Goal: Task Accomplishment & Management: Manage account settings

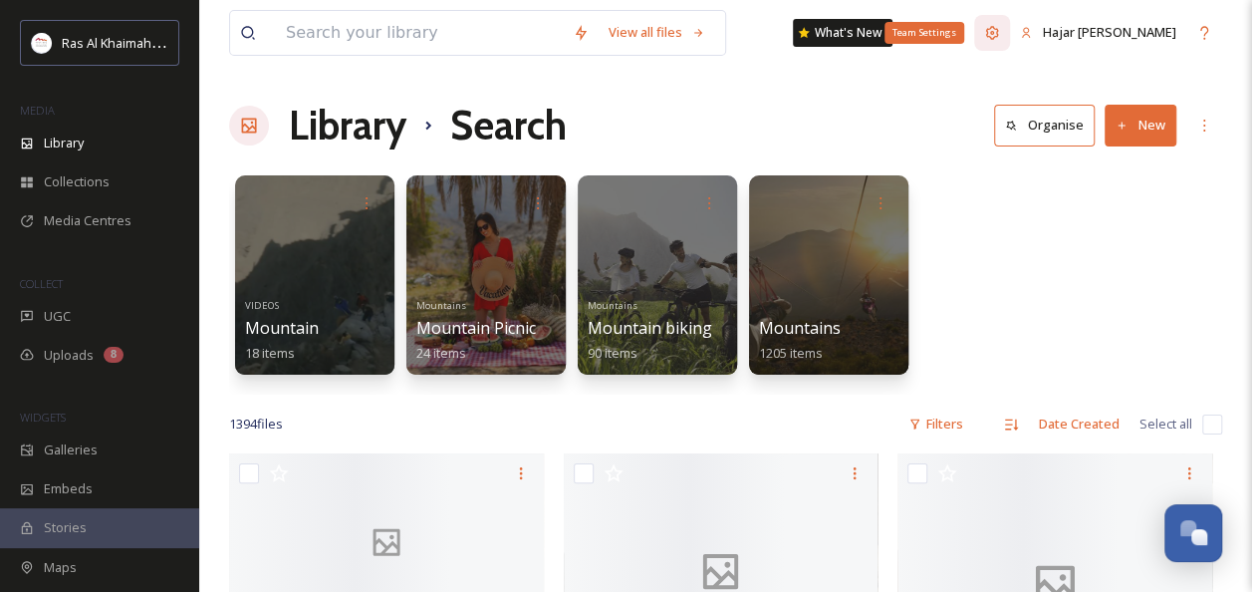
click at [1000, 35] on icon at bounding box center [992, 33] width 16 height 16
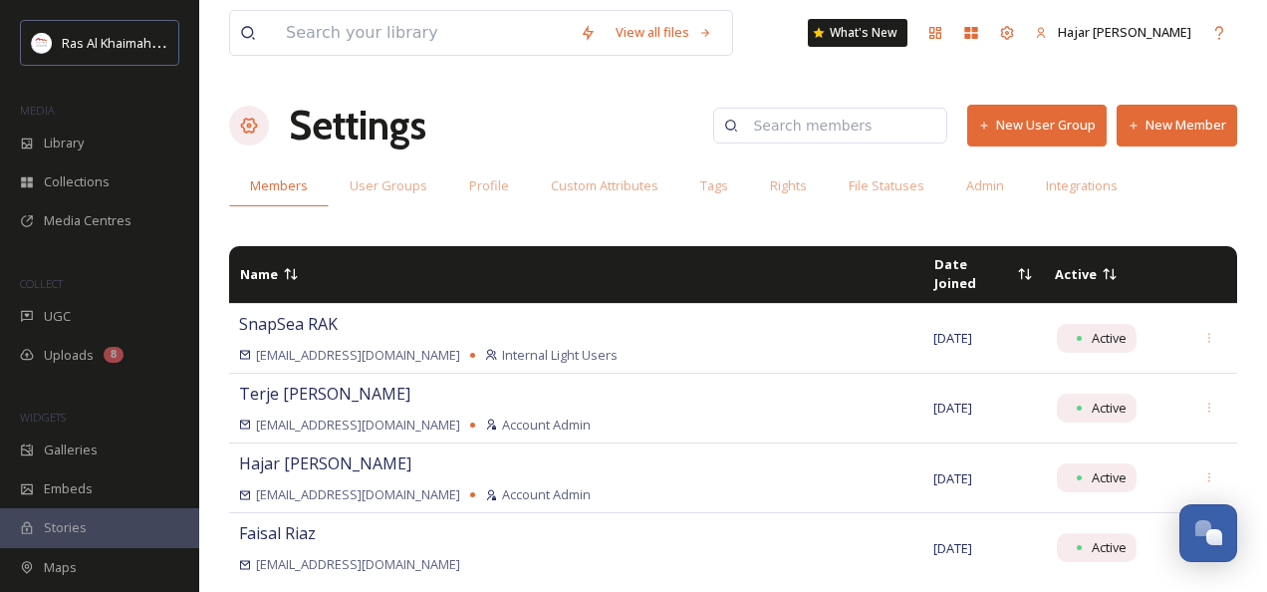
click at [1164, 134] on button "New Member" at bounding box center [1177, 125] width 121 height 41
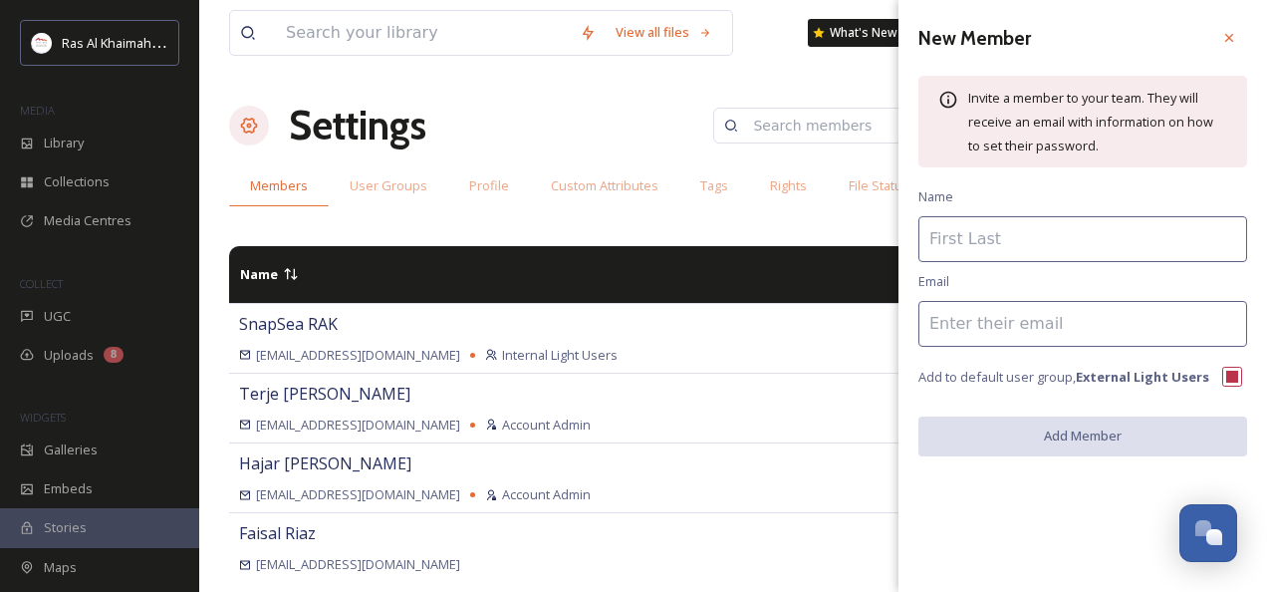
click at [985, 325] on input at bounding box center [1083, 324] width 329 height 46
paste input "[PERSON_NAME] <[PERSON_NAME][EMAIL_ADDRESS][DOMAIN_NAME]>"
click at [1005, 323] on input "[PERSON_NAME] <[PERSON_NAME][EMAIL_ADDRESS][DOMAIN_NAME]>" at bounding box center [1083, 324] width 329 height 46
click at [1206, 322] on input "[PERSON_NAME] [PERSON_NAME][EMAIL_ADDRESS][DOMAIN_NAME]>" at bounding box center [1083, 324] width 329 height 46
click at [996, 322] on input "[PERSON_NAME] [PERSON_NAME][EMAIL_ADDRESS][DOMAIN_NAME]" at bounding box center [1083, 324] width 329 height 46
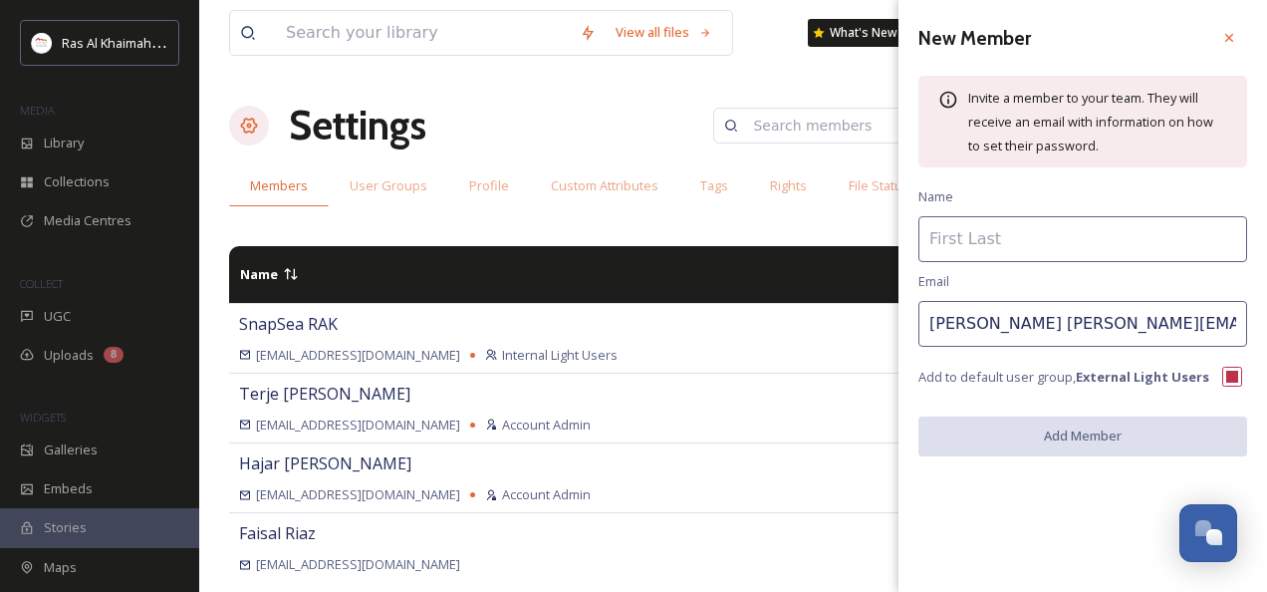
click at [974, 326] on input "[PERSON_NAME] [PERSON_NAME][EMAIL_ADDRESS][DOMAIN_NAME]" at bounding box center [1083, 324] width 329 height 46
type input "[PERSON_NAME][EMAIL_ADDRESS][DOMAIN_NAME]"
click at [960, 243] on input at bounding box center [1083, 239] width 329 height 46
paste input "[PERSON_NAME]"
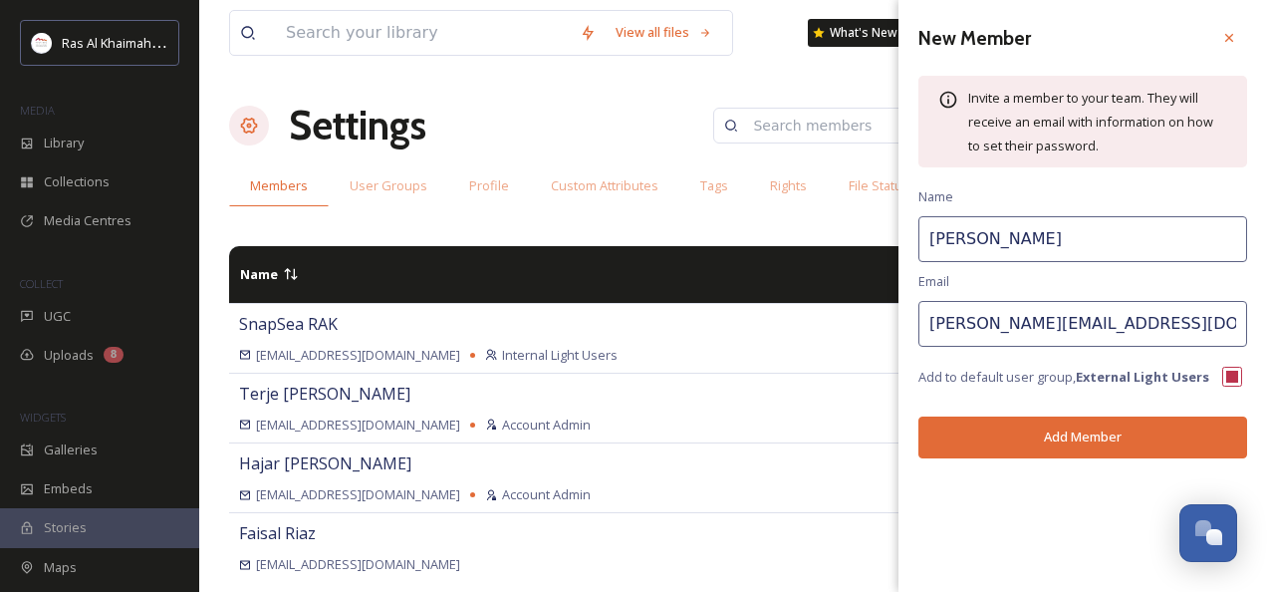
type input "[PERSON_NAME]"
click at [1061, 442] on button "Add Member" at bounding box center [1083, 436] width 329 height 41
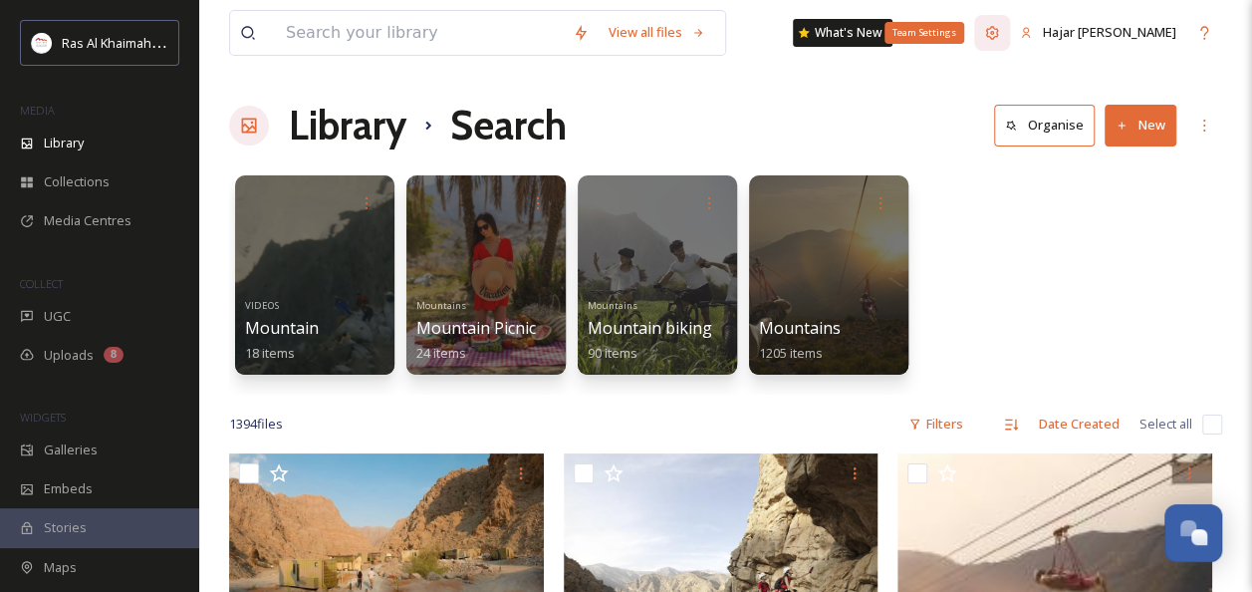
click at [1000, 32] on icon at bounding box center [992, 33] width 16 height 16
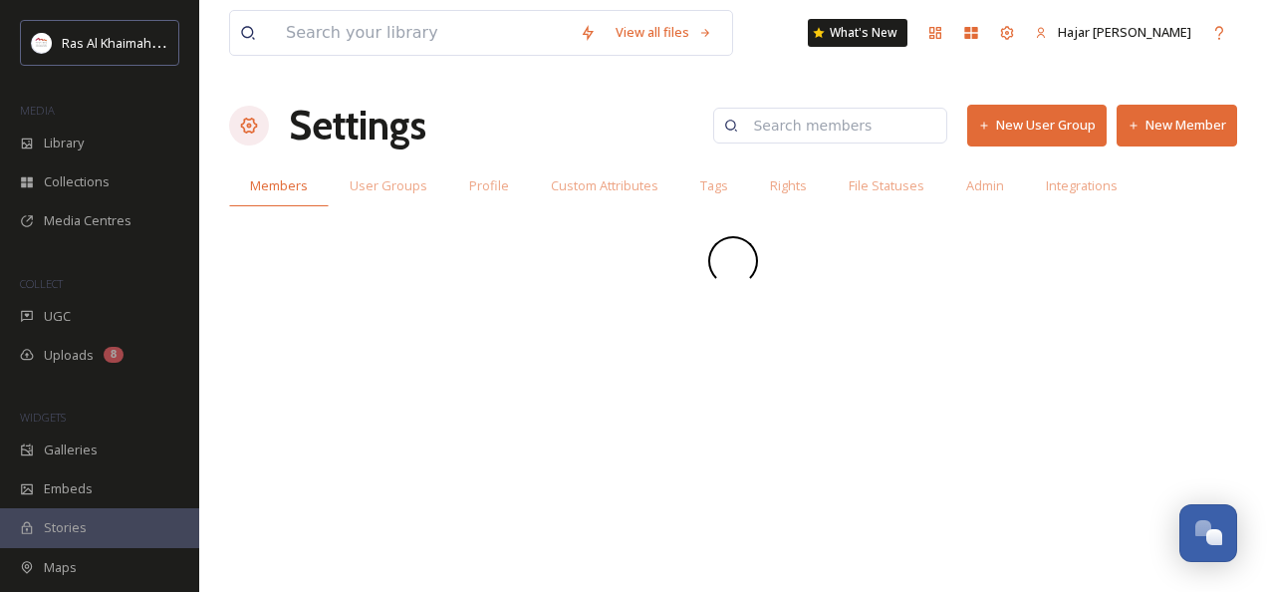
click at [1193, 125] on button "New Member" at bounding box center [1177, 125] width 121 height 41
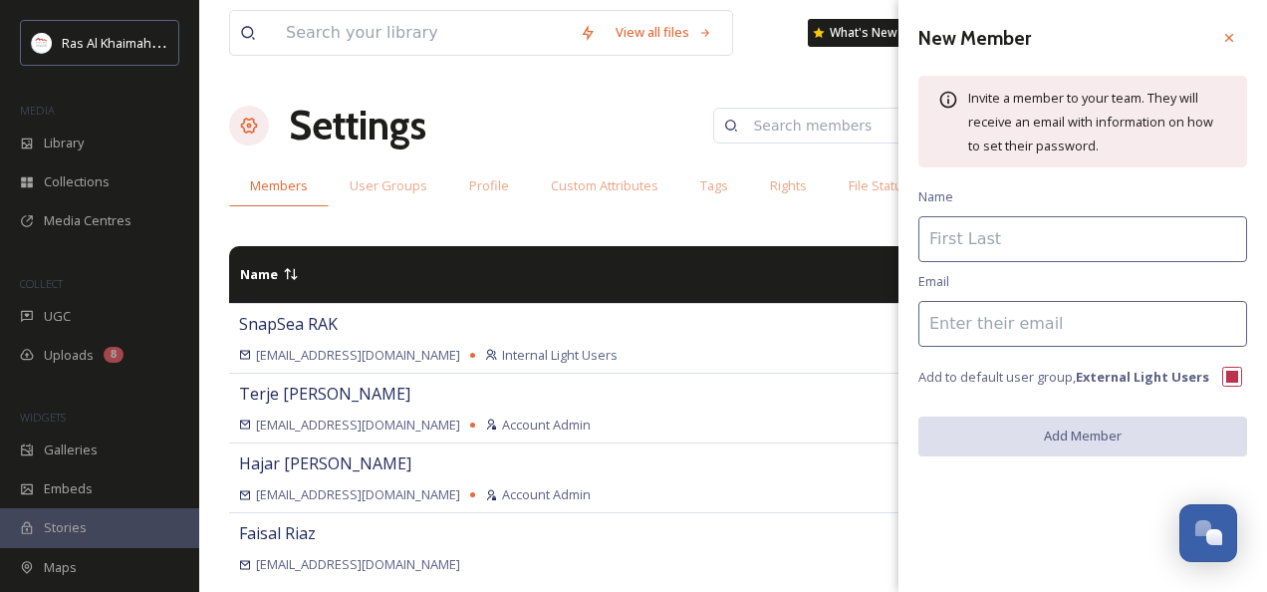
click at [1040, 233] on input at bounding box center [1083, 239] width 329 height 46
click at [935, 323] on input at bounding box center [1083, 324] width 329 height 46
paste input "jam@zaaptrading.com"
click at [941, 327] on input "jam@zaaptrading.com" at bounding box center [1083, 324] width 329 height 46
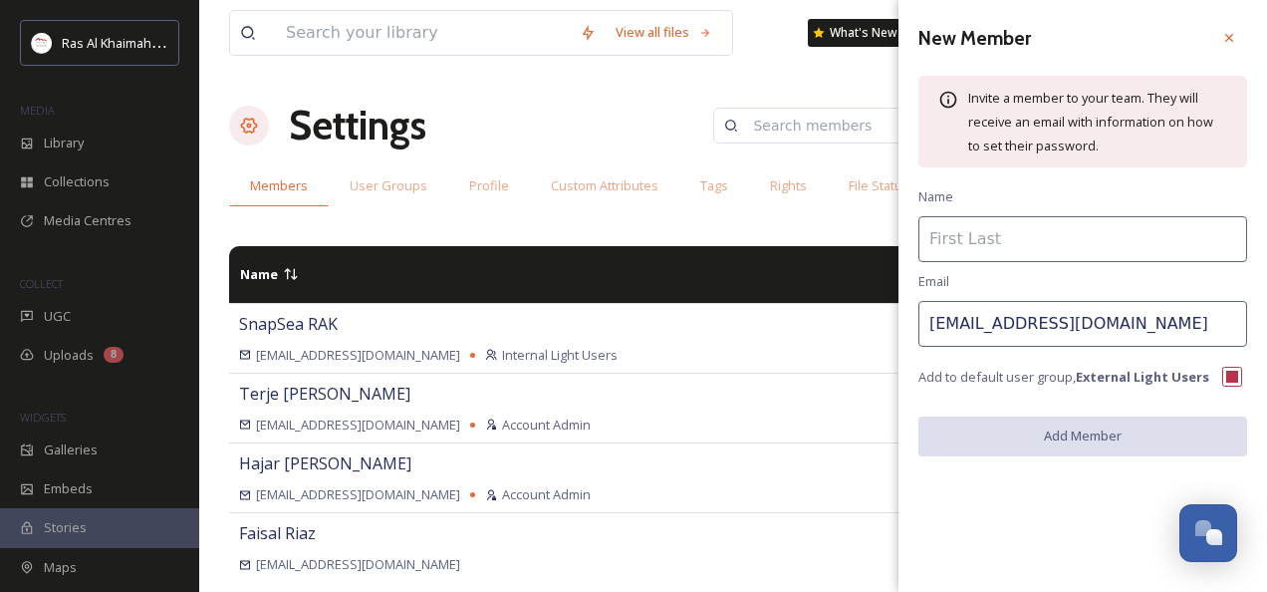
type input "jam@zaaptrading.com"
click at [957, 238] on input at bounding box center [1083, 239] width 329 height 46
paste input "jam"
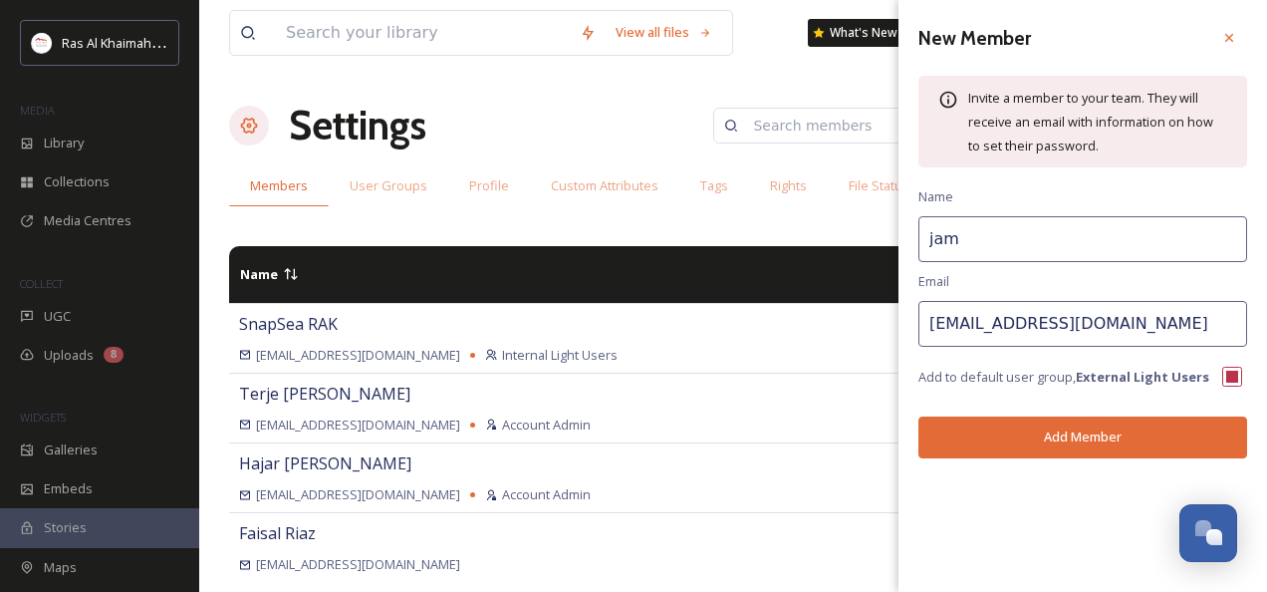
click at [937, 239] on input "jam" at bounding box center [1083, 239] width 329 height 46
type input "Jam"
click at [1048, 438] on button "Add Member" at bounding box center [1083, 436] width 329 height 41
